Goal: Information Seeking & Learning: Learn about a topic

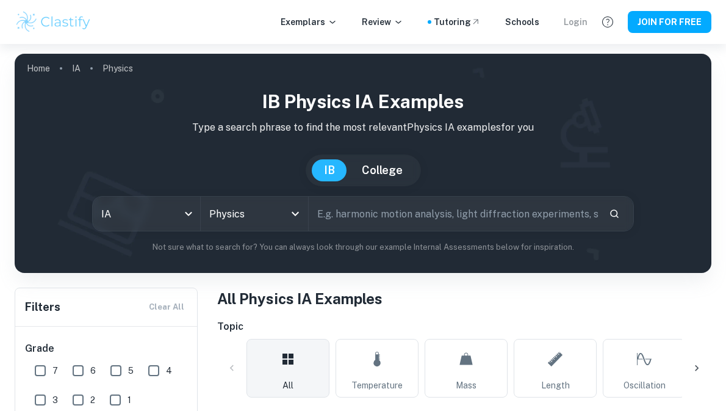
click at [581, 20] on div "Login" at bounding box center [576, 21] width 24 height 13
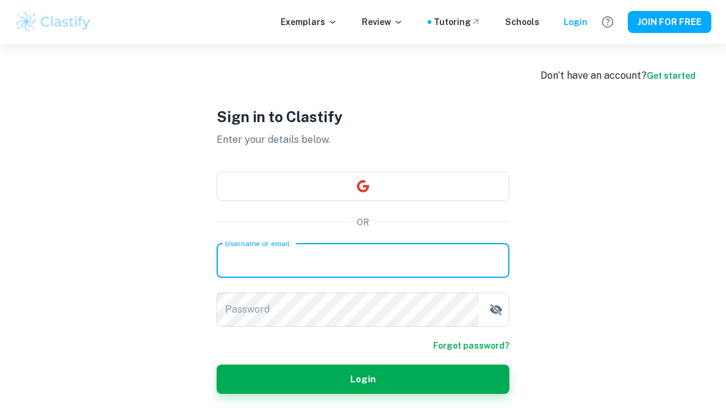
click at [345, 256] on input "Username or email" at bounding box center [363, 261] width 293 height 34
type input "m"
type input "[EMAIL_ADDRESS][DOMAIN_NAME]"
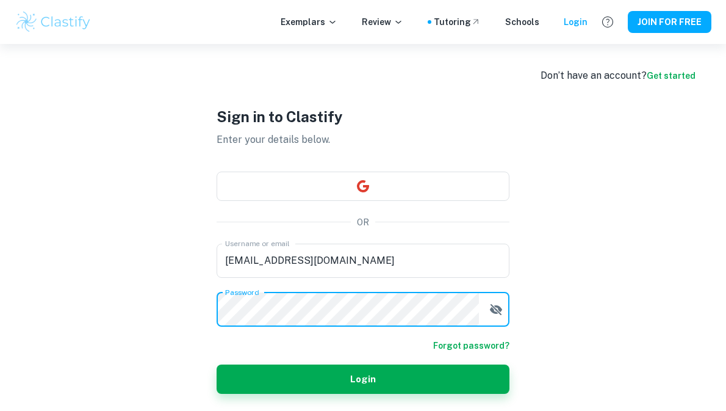
click at [217, 364] on button "Login" at bounding box center [363, 378] width 293 height 29
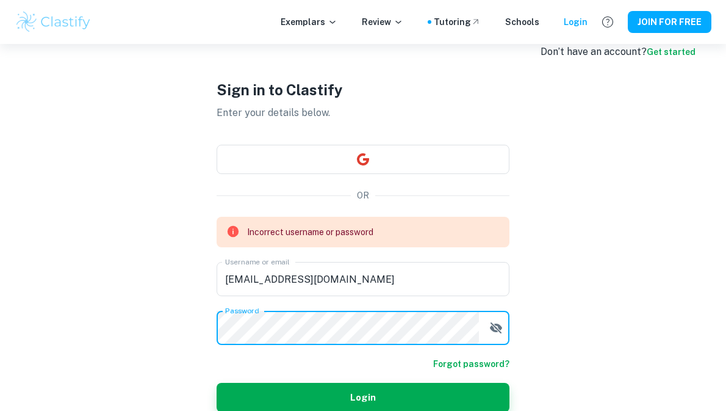
scroll to position [26, 0]
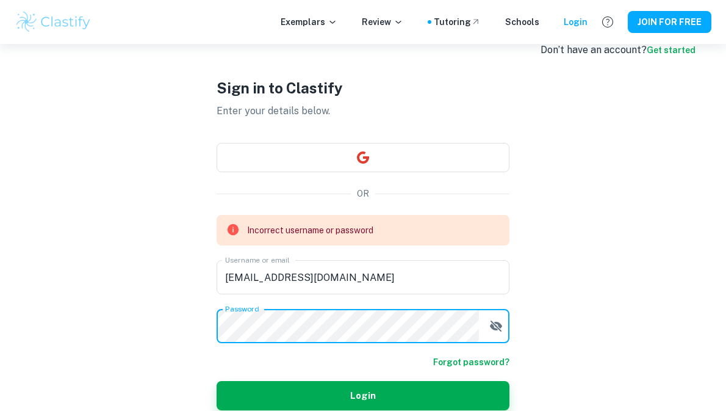
click at [502, 321] on form "Incorrect username or password Username or email [PERSON_NAME][EMAIL_ADDRESS][D…" at bounding box center [363, 312] width 293 height 195
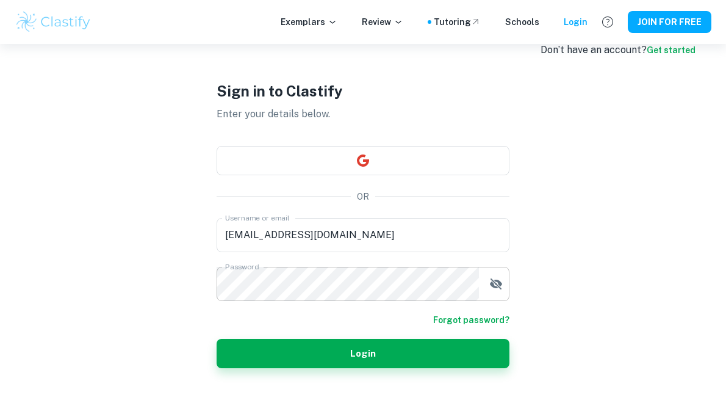
click at [491, 279] on icon "button" at bounding box center [496, 283] width 12 height 11
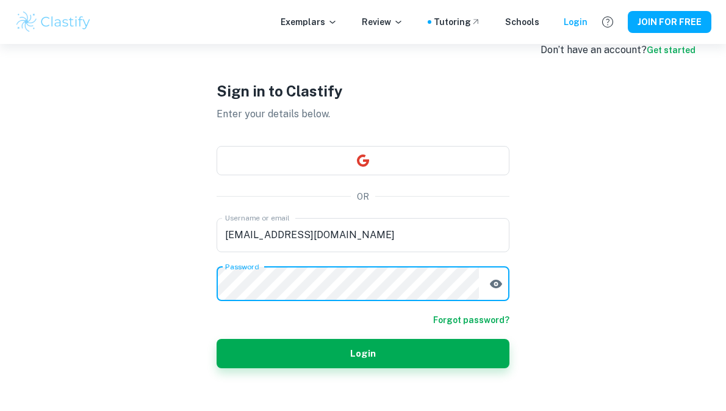
click at [217, 339] on button "Login" at bounding box center [363, 353] width 293 height 29
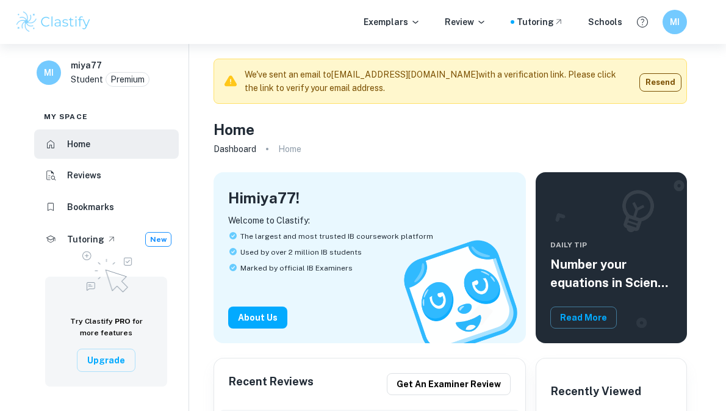
click at [107, 185] on li "Reviews" at bounding box center [106, 175] width 145 height 29
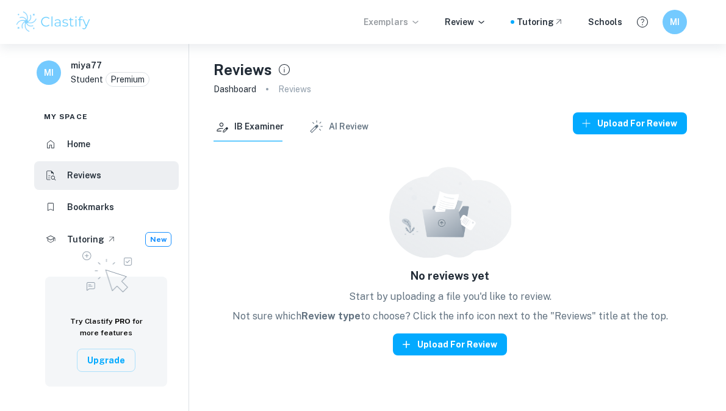
click at [404, 23] on p "Exemplars" at bounding box center [392, 21] width 57 height 13
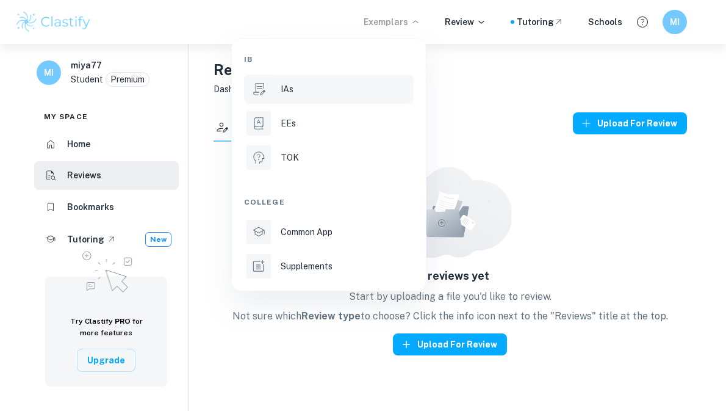
click at [339, 99] on li "IAs" at bounding box center [329, 88] width 170 height 29
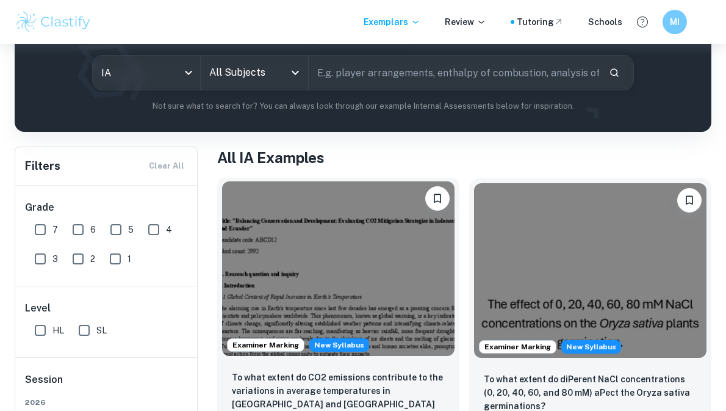
scroll to position [171, 0]
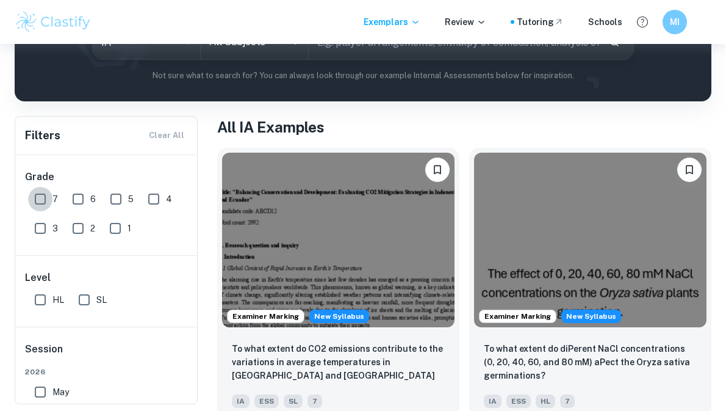
click at [48, 201] on input "7" at bounding box center [40, 199] width 24 height 24
checkbox input "true"
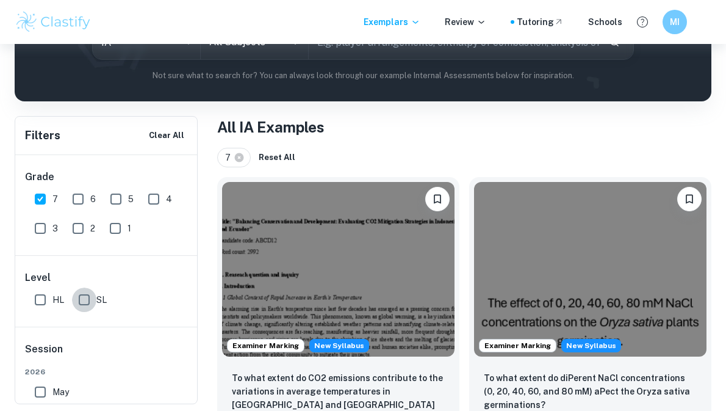
click at [92, 302] on input "SL" at bounding box center [84, 299] width 24 height 24
checkbox input "true"
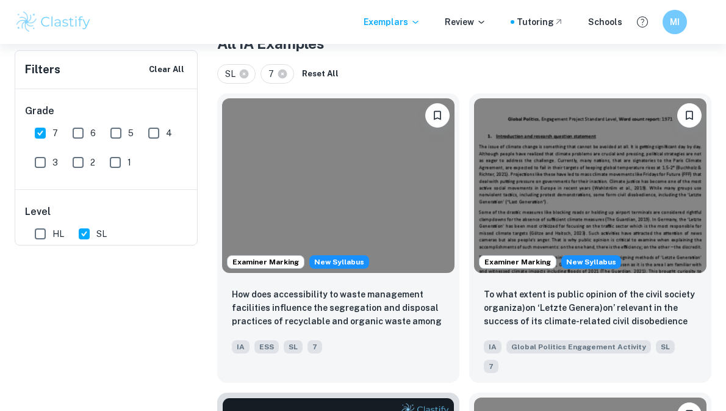
scroll to position [0, 0]
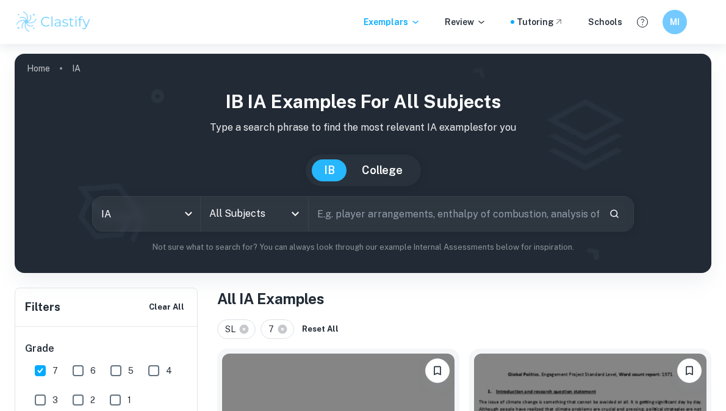
click at [374, 220] on input "text" at bounding box center [454, 214] width 291 height 34
click at [287, 212] on button "Open" at bounding box center [295, 213] width 17 height 17
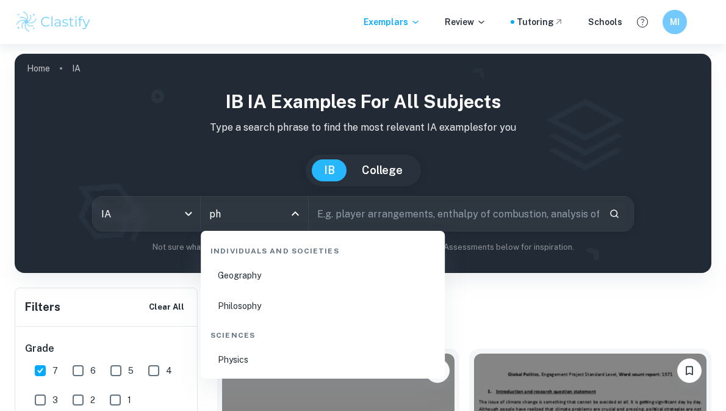
type input "phy"
click at [256, 358] on li "Physics" at bounding box center [323, 359] width 234 height 28
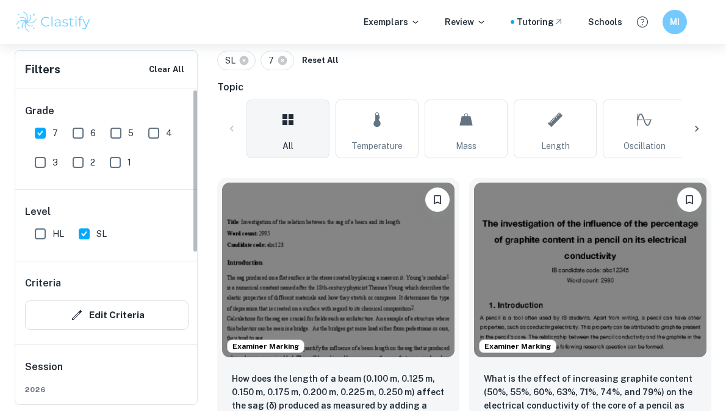
click at [85, 233] on input "SL" at bounding box center [84, 234] width 24 height 24
checkbox input "false"
click at [42, 231] on input "HL" at bounding box center [40, 234] width 24 height 24
checkbox input "true"
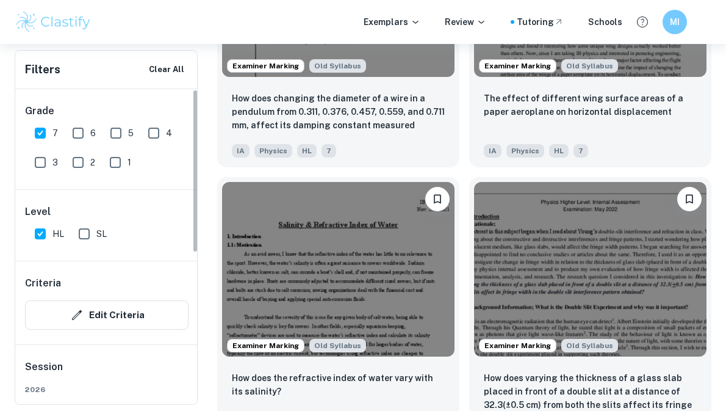
scroll to position [190, 0]
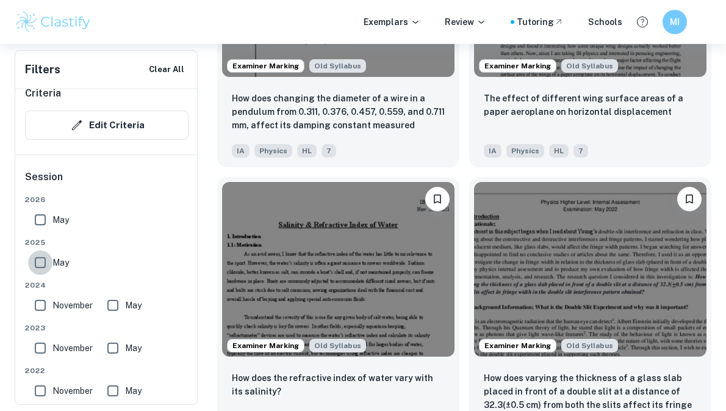
click at [45, 262] on input "May" at bounding box center [40, 262] width 24 height 24
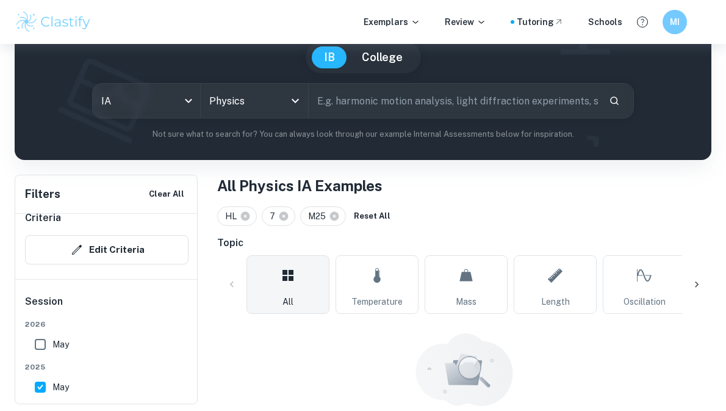
scroll to position [186, 0]
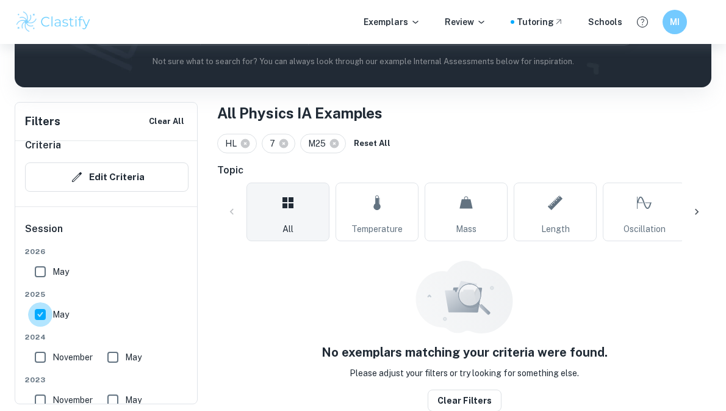
click at [46, 315] on input "May" at bounding box center [40, 314] width 24 height 24
checkbox input "false"
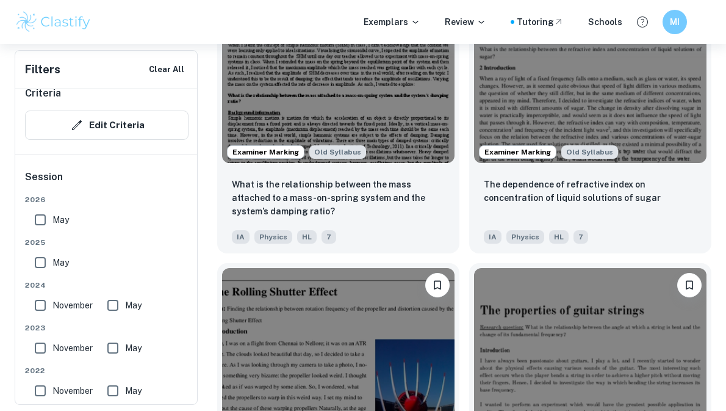
scroll to position [7449, 0]
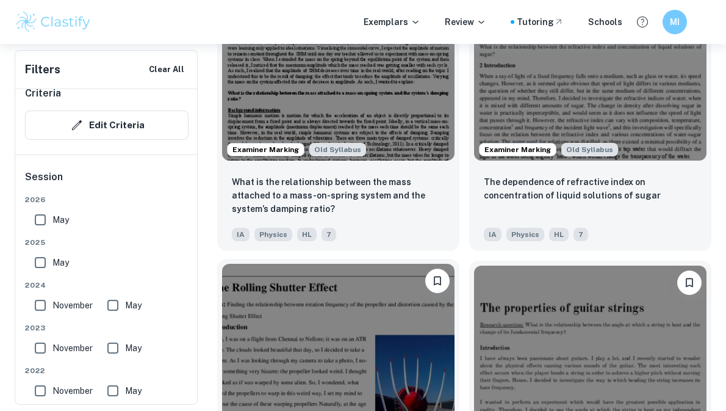
click at [351, 298] on img at bounding box center [338, 351] width 233 height 175
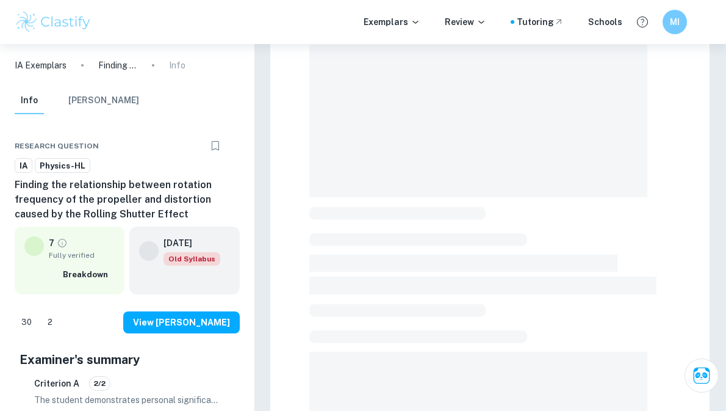
scroll to position [122, 0]
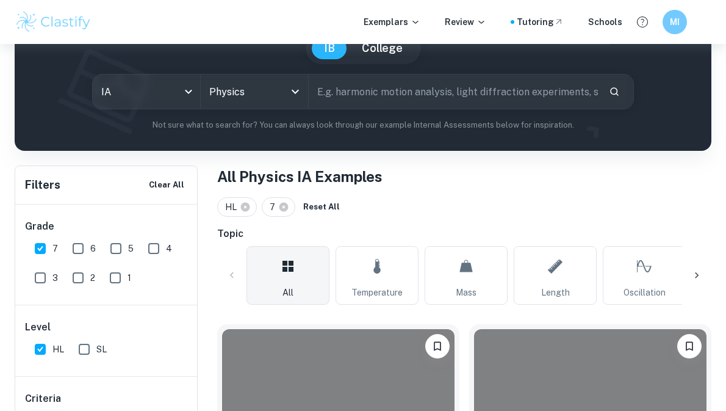
scroll to position [7449, 0]
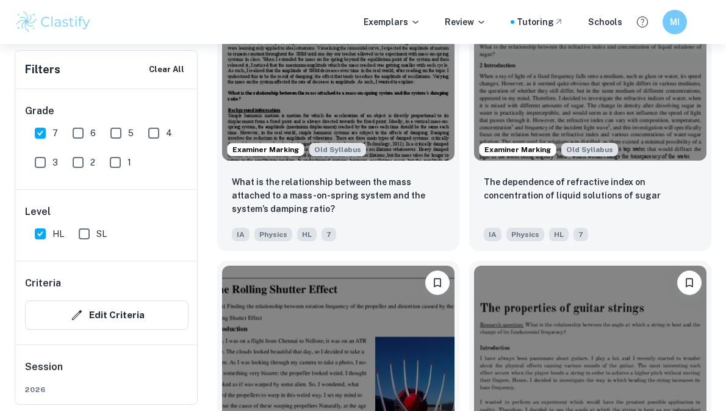
click at [377, 293] on img at bounding box center [338, 352] width 233 height 175
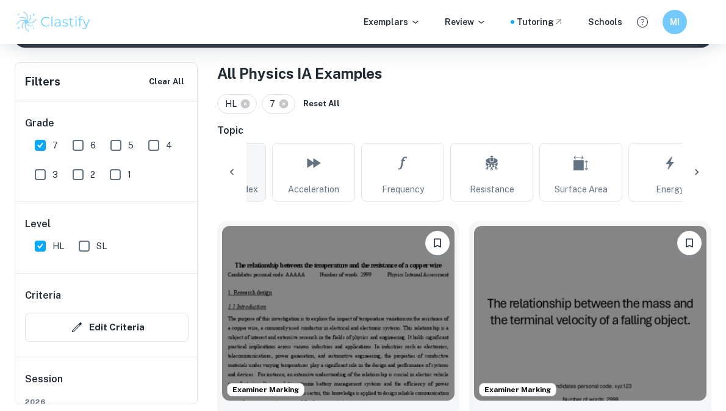
scroll to position [0, 1429]
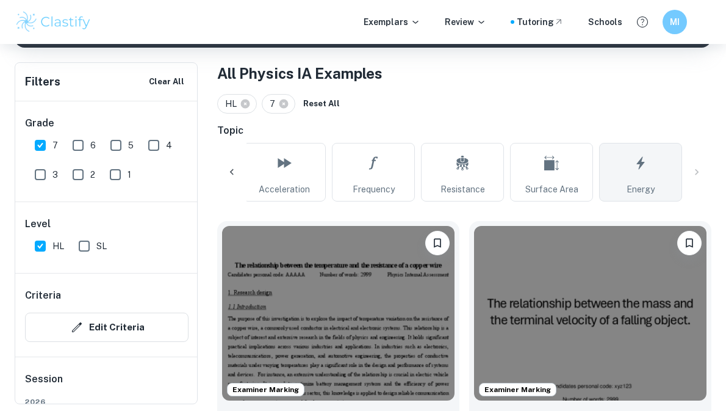
click at [654, 169] on link "Energy" at bounding box center [640, 172] width 83 height 59
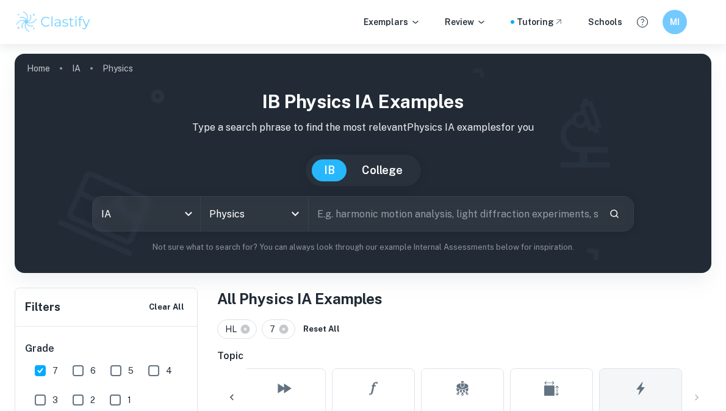
type input "Energy"
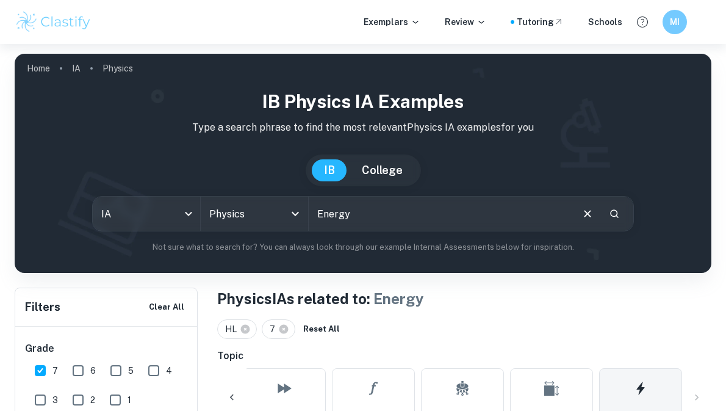
scroll to position [223, 0]
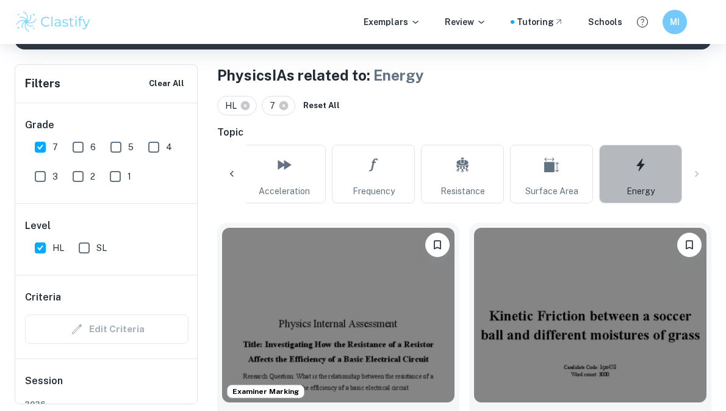
click at [626, 190] on link "Energy" at bounding box center [640, 174] width 83 height 59
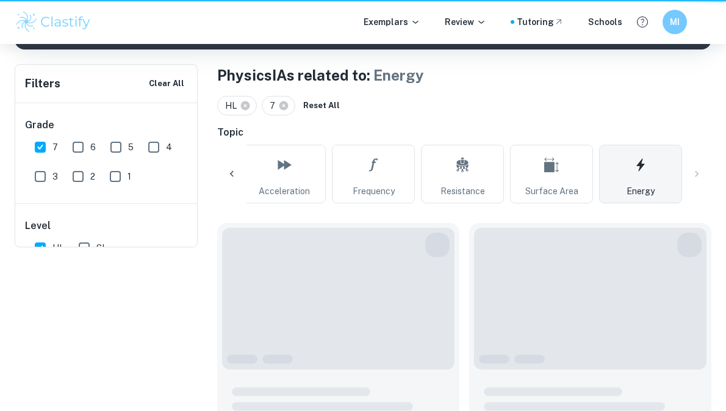
scroll to position [0, 0]
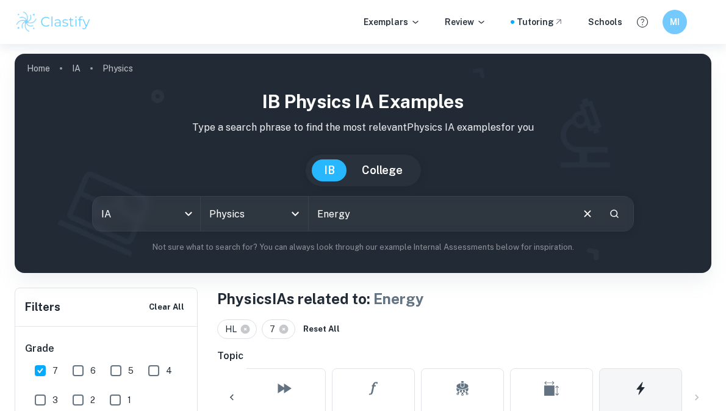
click at [230, 383] on div at bounding box center [231, 397] width 29 height 29
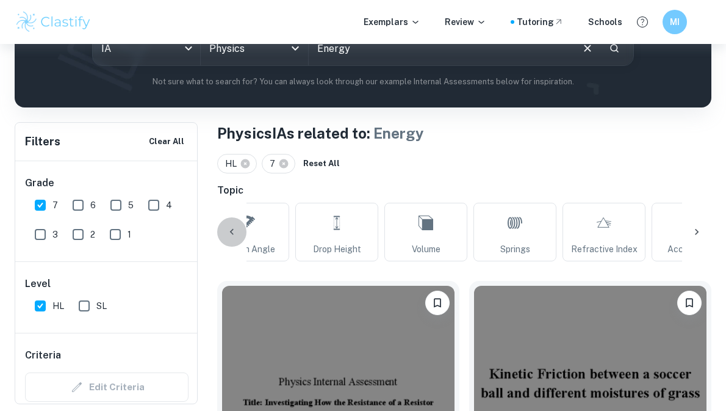
drag, startPoint x: 230, startPoint y: 225, endPoint x: 233, endPoint y: 237, distance: 12.4
click at [233, 237] on div at bounding box center [231, 231] width 29 height 29
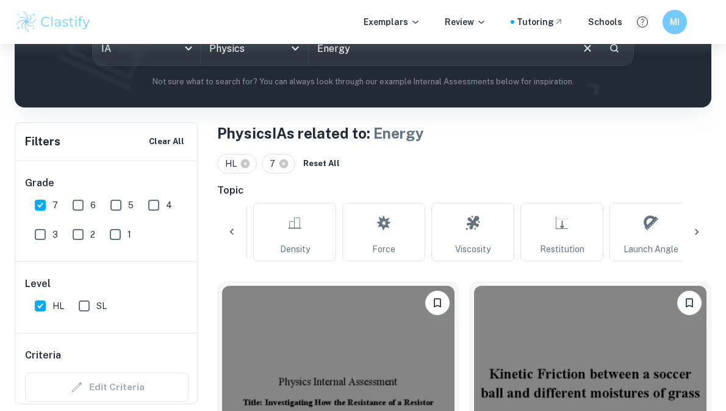
click at [233, 237] on icon at bounding box center [232, 232] width 12 height 12
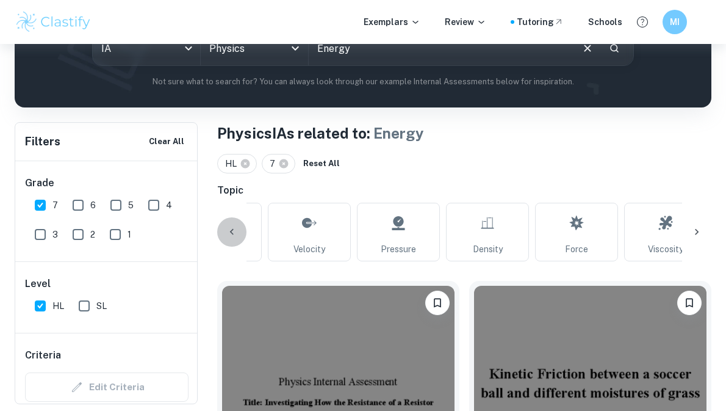
click at [233, 237] on icon at bounding box center [232, 232] width 12 height 12
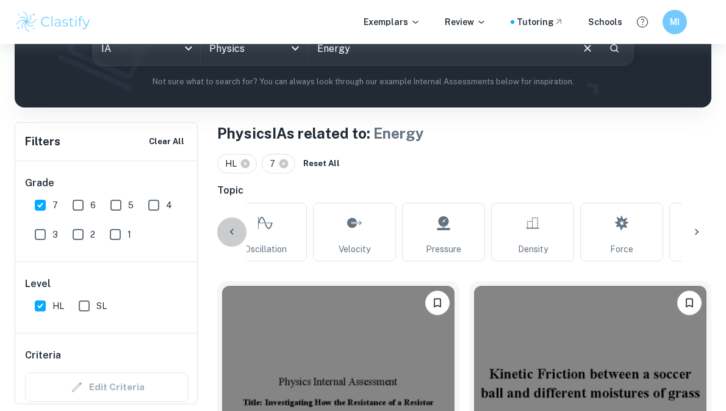
scroll to position [0, 87]
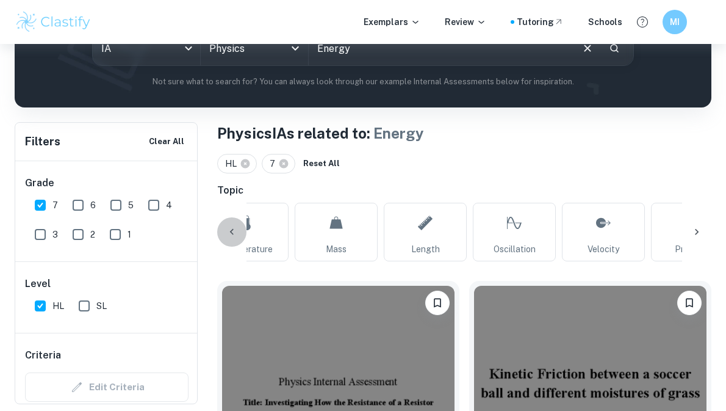
click at [233, 237] on icon at bounding box center [232, 232] width 12 height 12
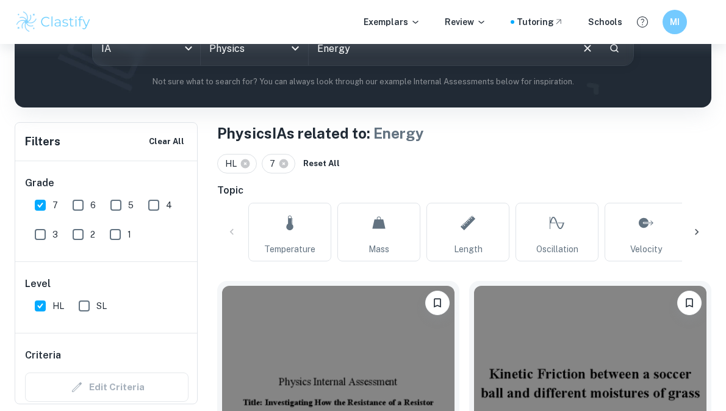
scroll to position [0, 0]
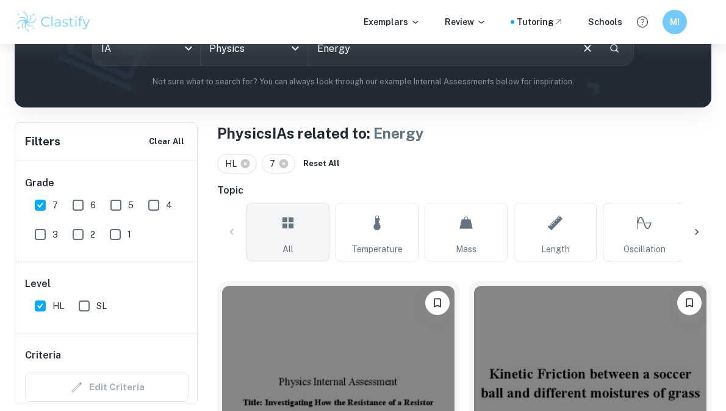
click at [264, 243] on link "All" at bounding box center [288, 232] width 83 height 59
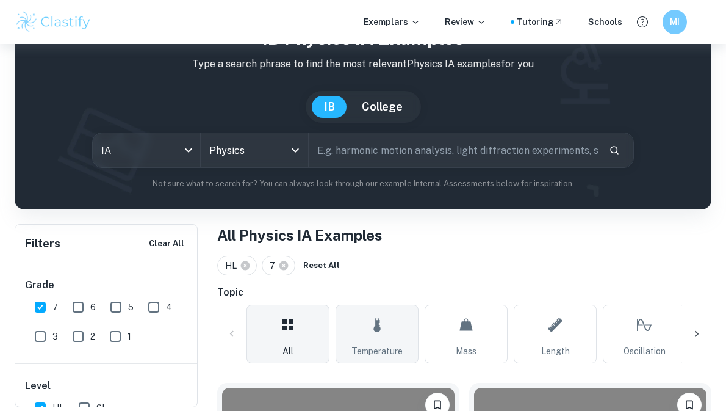
scroll to position [56, 0]
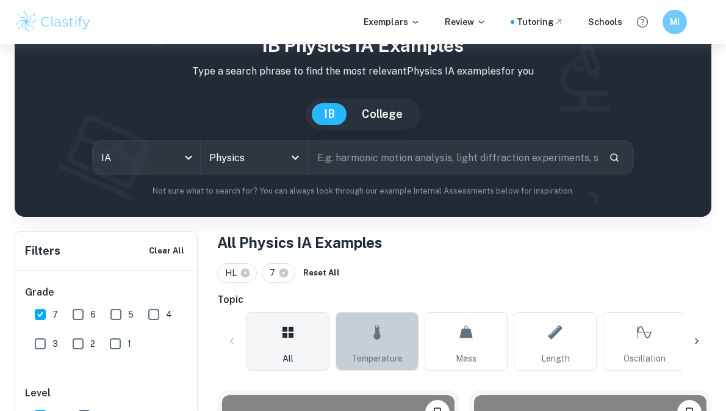
click at [369, 323] on link "Temperature" at bounding box center [377, 341] width 83 height 59
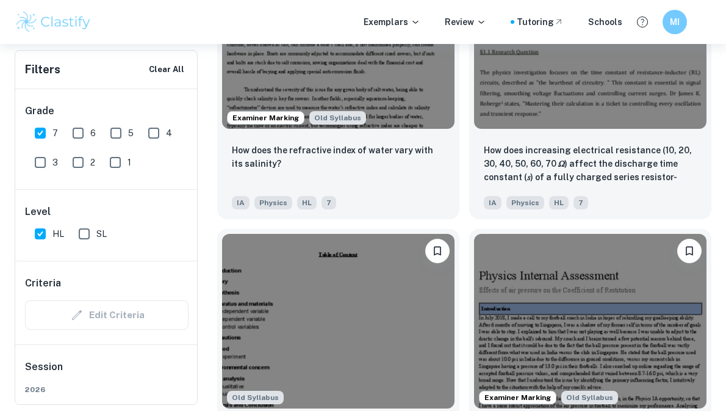
scroll to position [5530, 0]
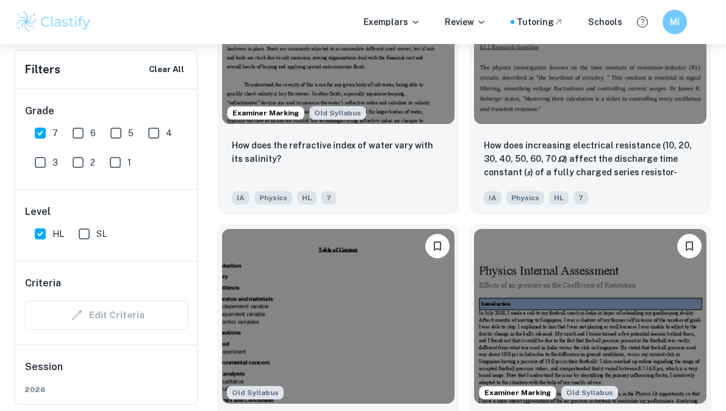
drag, startPoint x: 399, startPoint y: 296, endPoint x: 717, endPoint y: 289, distance: 318.7
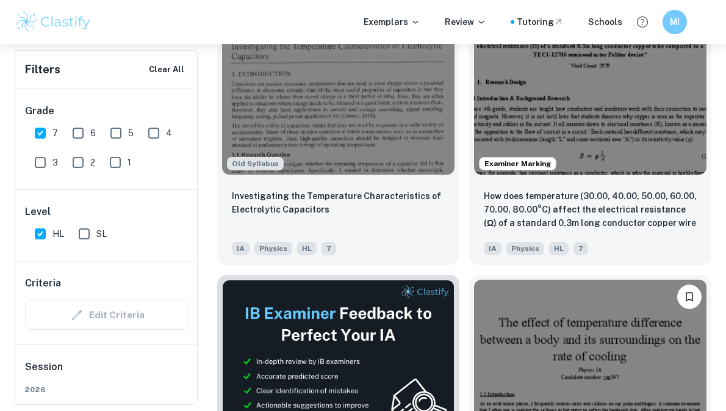
scroll to position [0, 0]
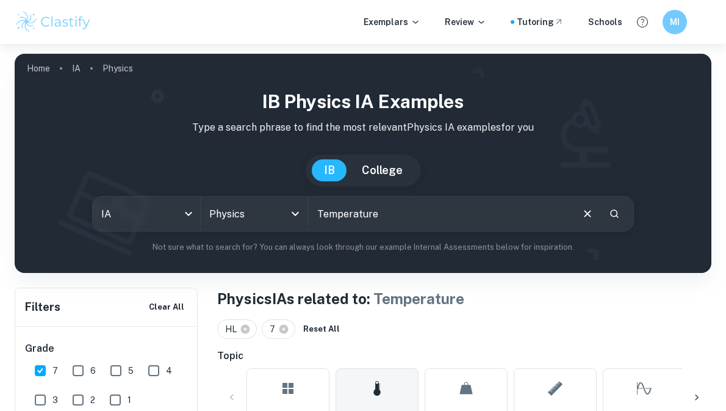
click at [393, 209] on input "Temperature" at bounding box center [440, 214] width 262 height 34
type input "T"
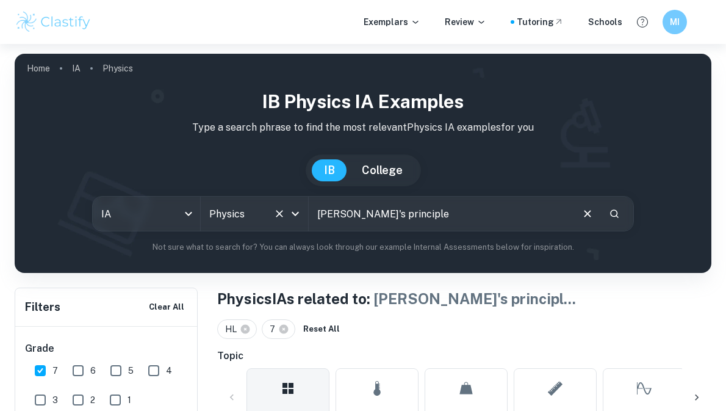
drag, startPoint x: 473, startPoint y: 219, endPoint x: 214, endPoint y: 221, distance: 259.4
click at [214, 221] on div "IA ia All Subjects Physics All Subjects bernoulli's principle ​" at bounding box center [363, 213] width 542 height 35
type input "cantilever"
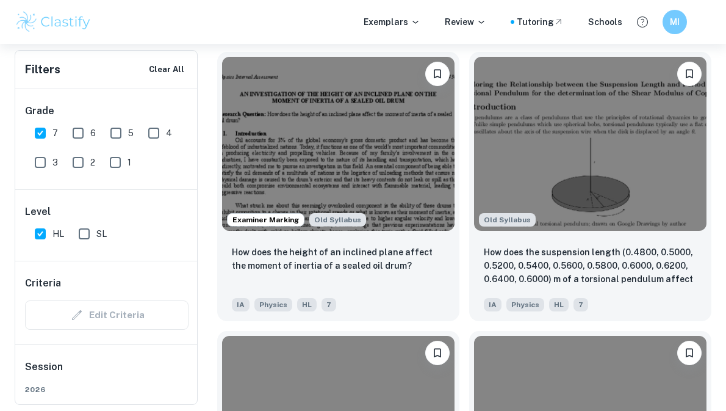
scroll to position [5426, 0]
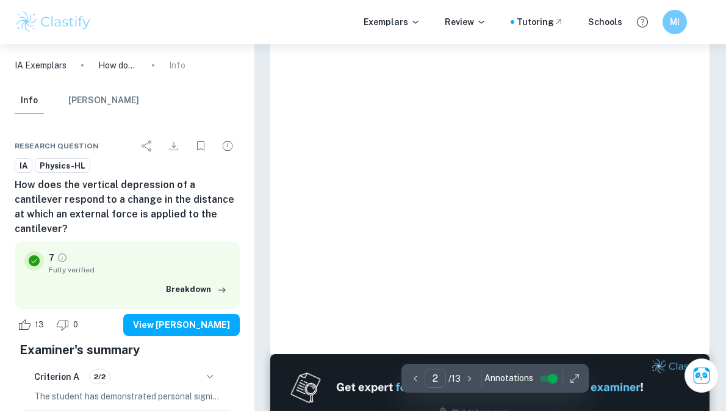
scroll to position [936, 0]
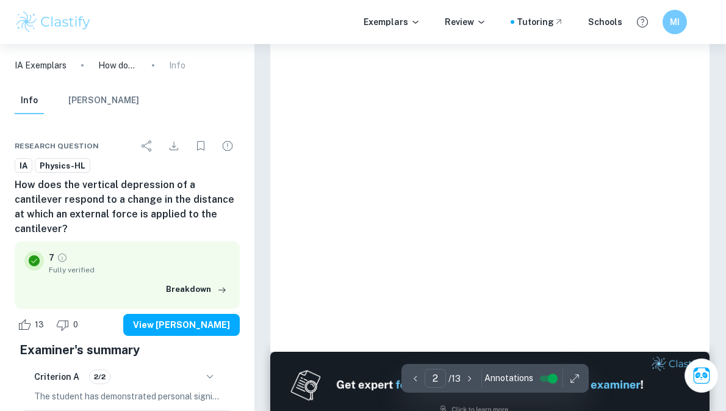
type input "3"
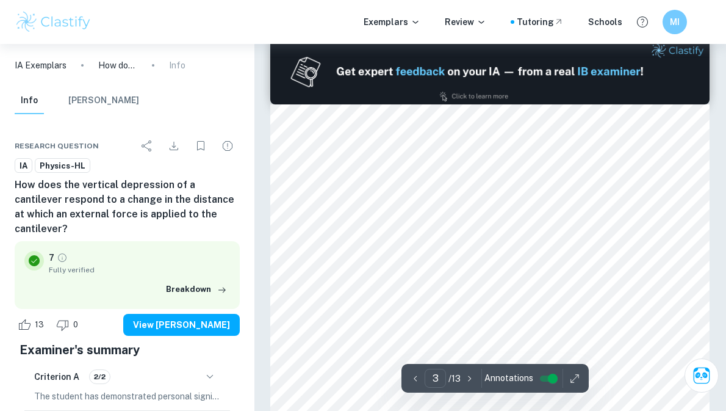
scroll to position [1247, 0]
